Goal: Task Accomplishment & Management: Use online tool/utility

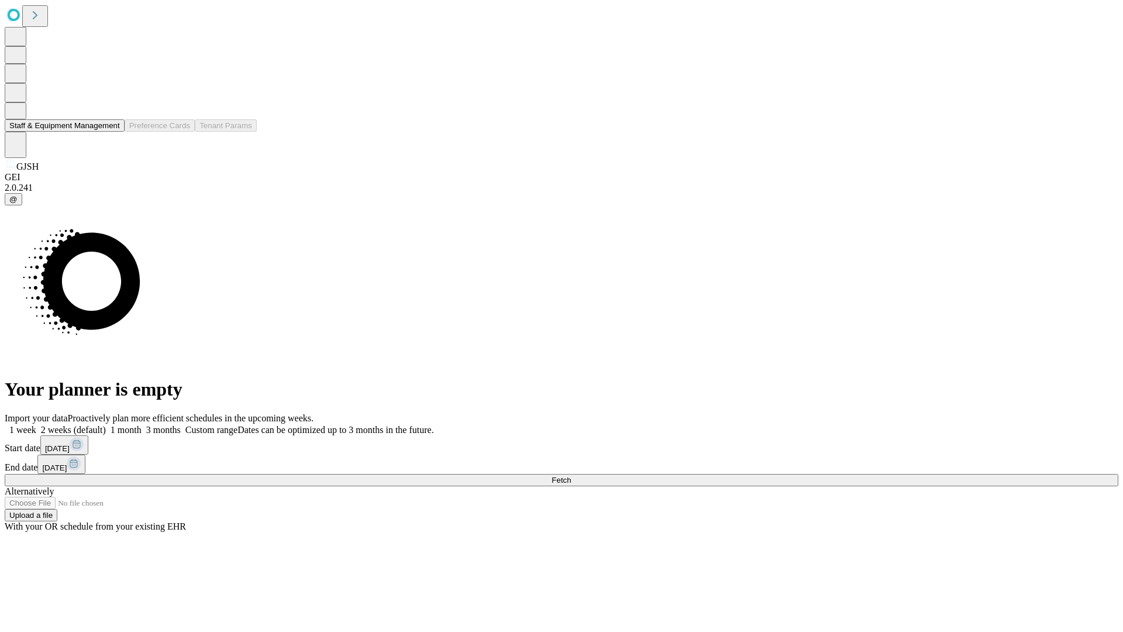
click at [112, 132] on button "Staff & Equipment Management" at bounding box center [65, 125] width 120 height 12
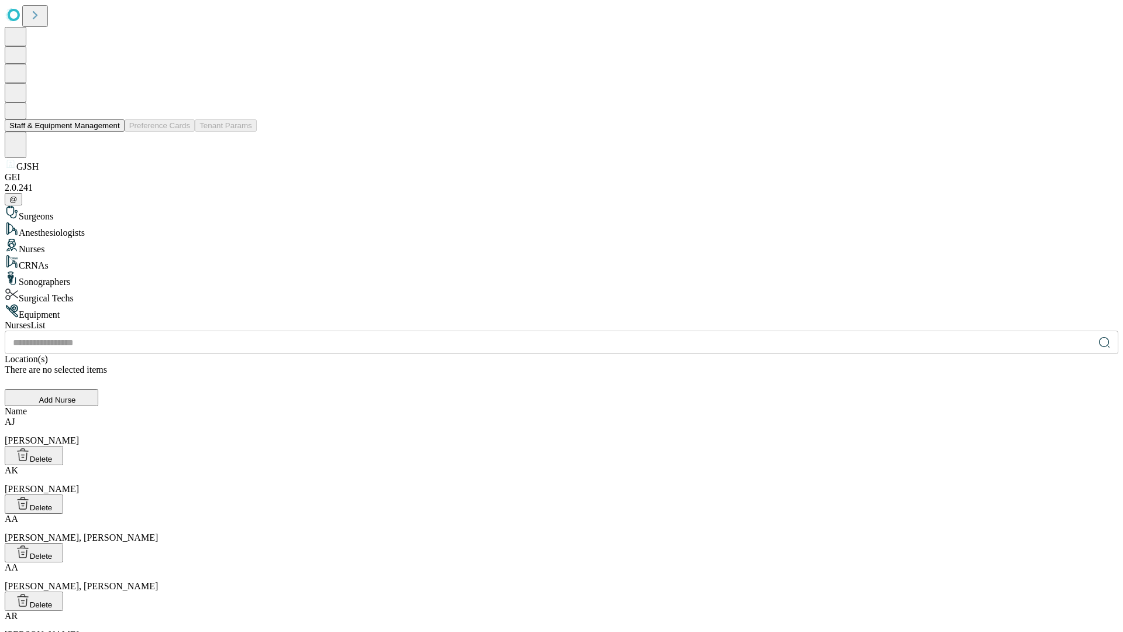
click at [112, 132] on button "Staff & Equipment Management" at bounding box center [65, 125] width 120 height 12
